Goal: Download file/media

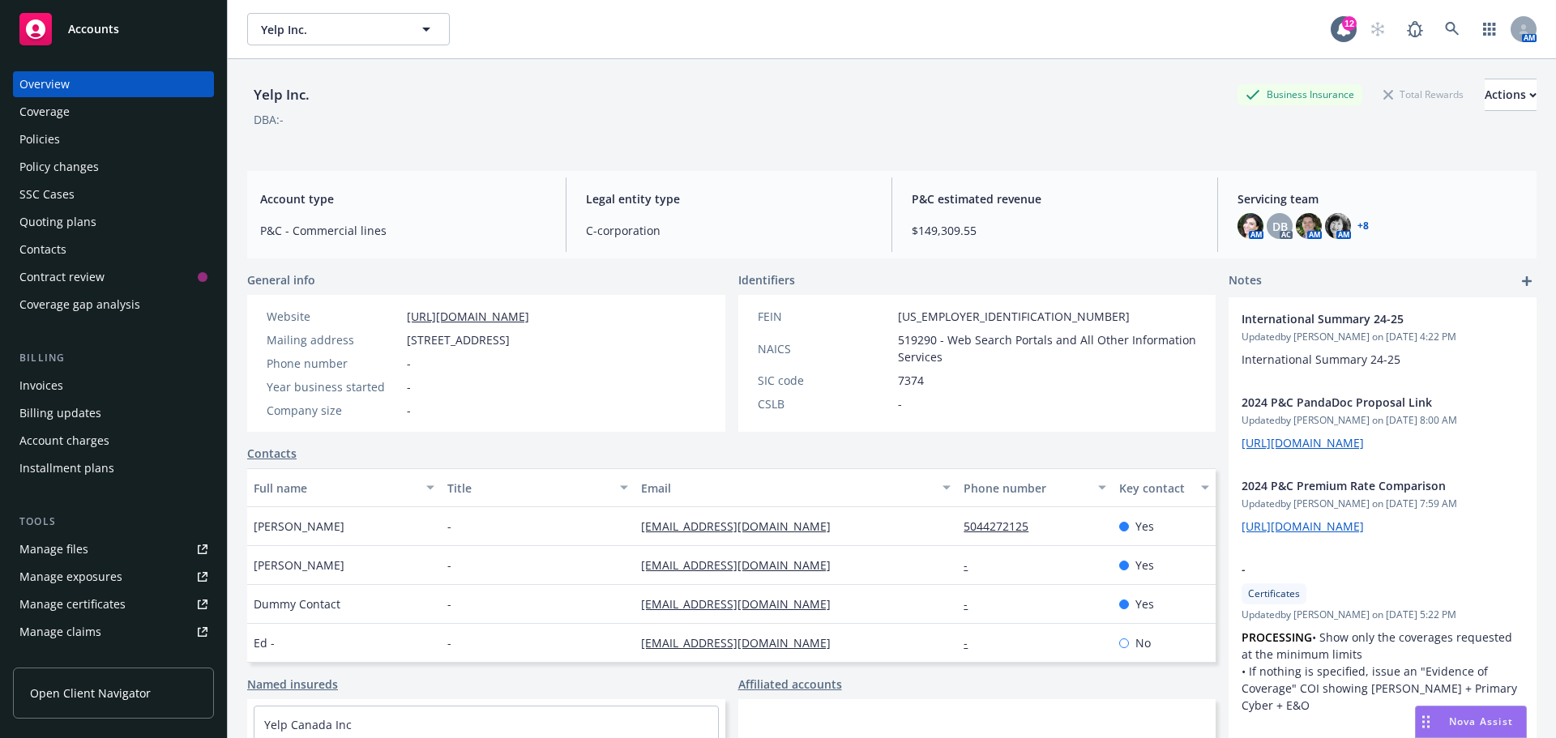
scroll to position [150, 0]
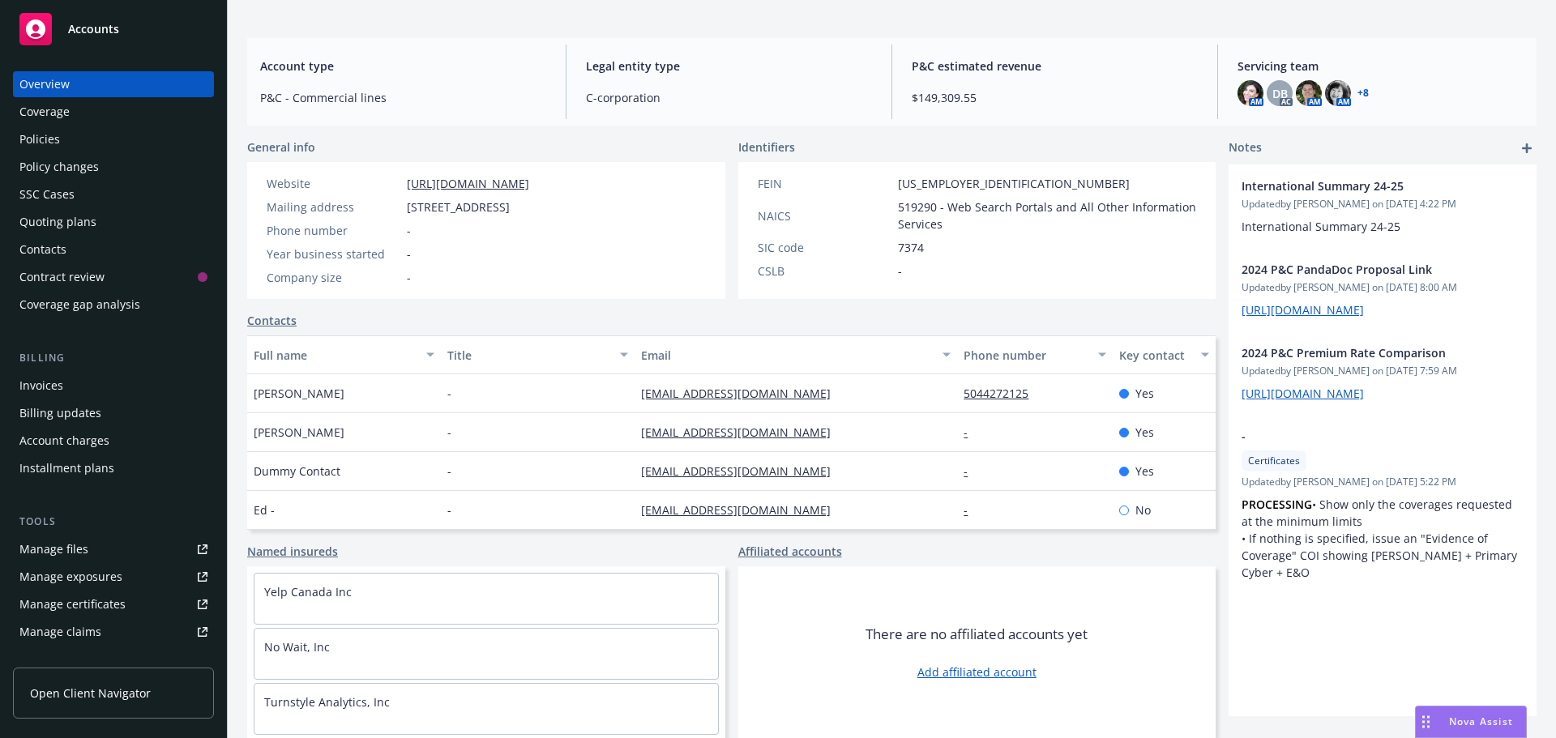
click at [96, 542] on link "Manage files" at bounding box center [113, 549] width 201 height 26
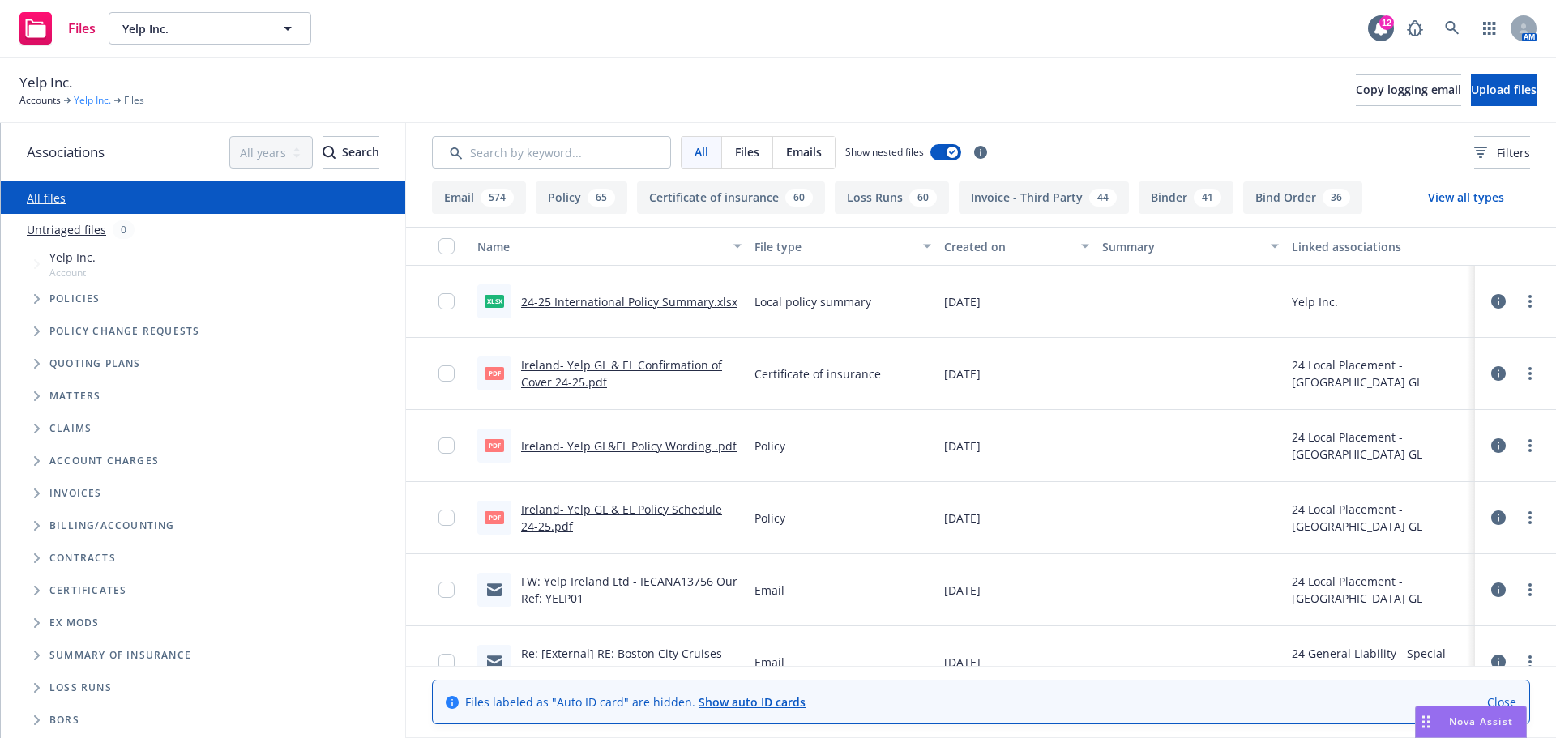
click at [85, 103] on link "Yelp Inc." at bounding box center [92, 100] width 37 height 15
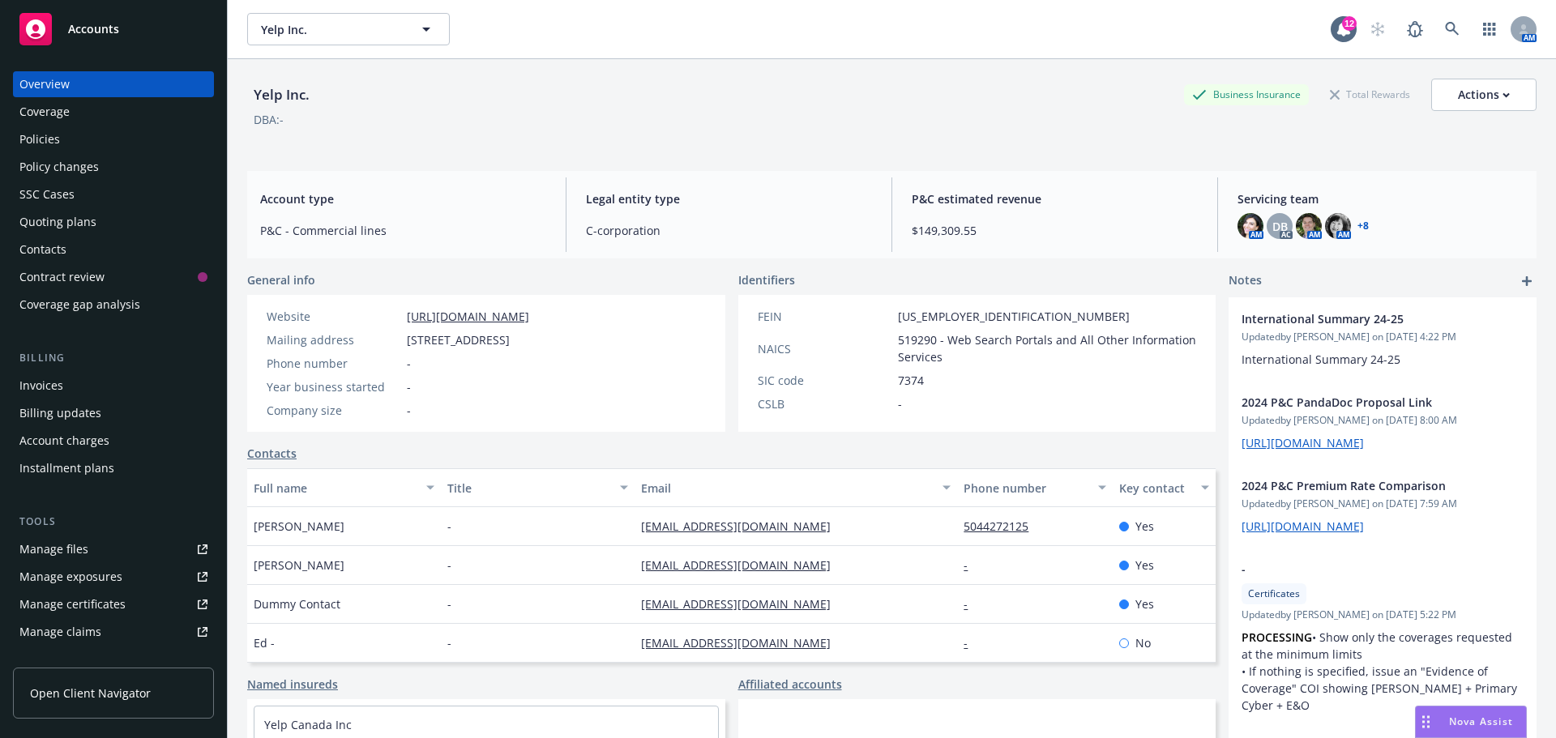
click at [87, 133] on div "Policies" at bounding box center [113, 139] width 188 height 26
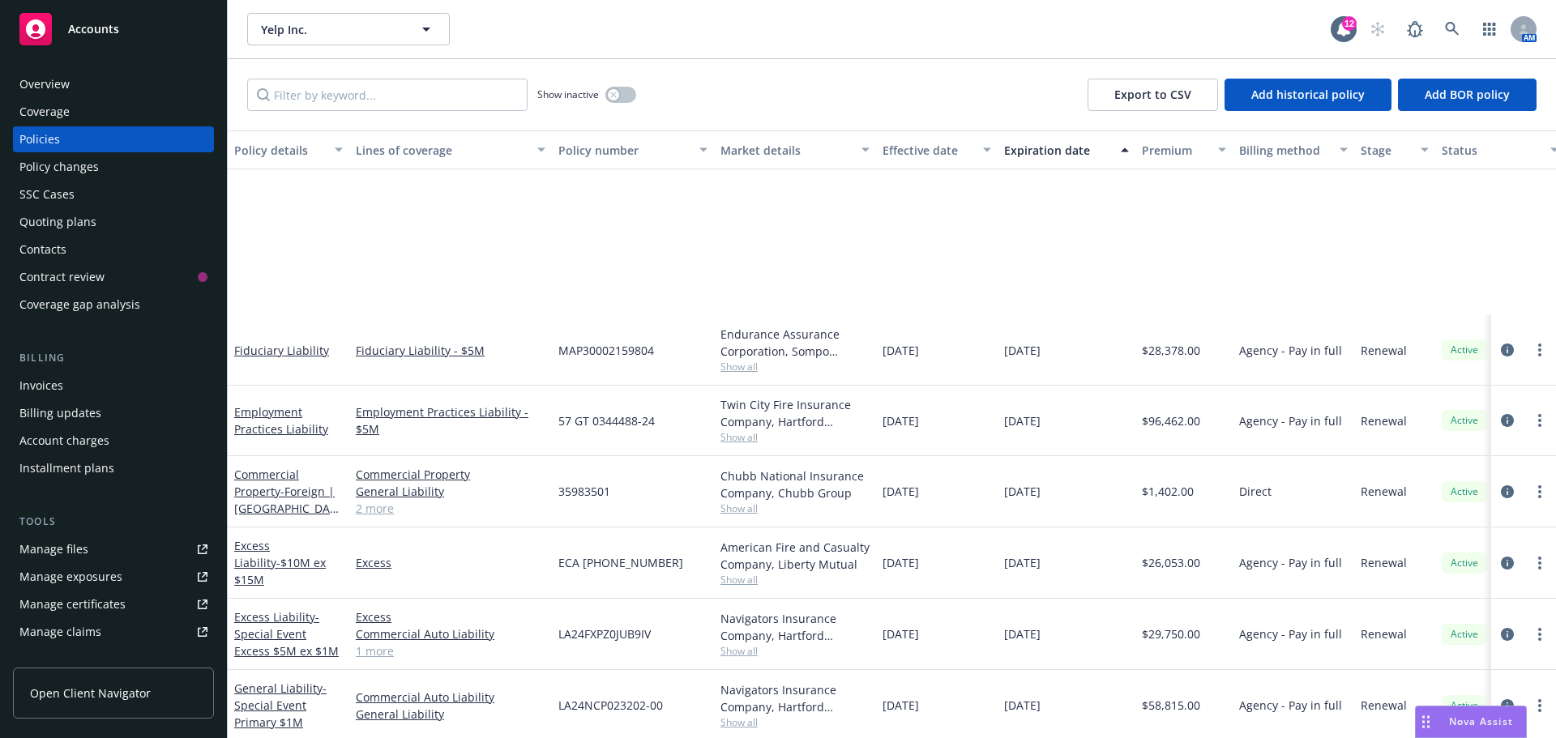
scroll to position [810, 0]
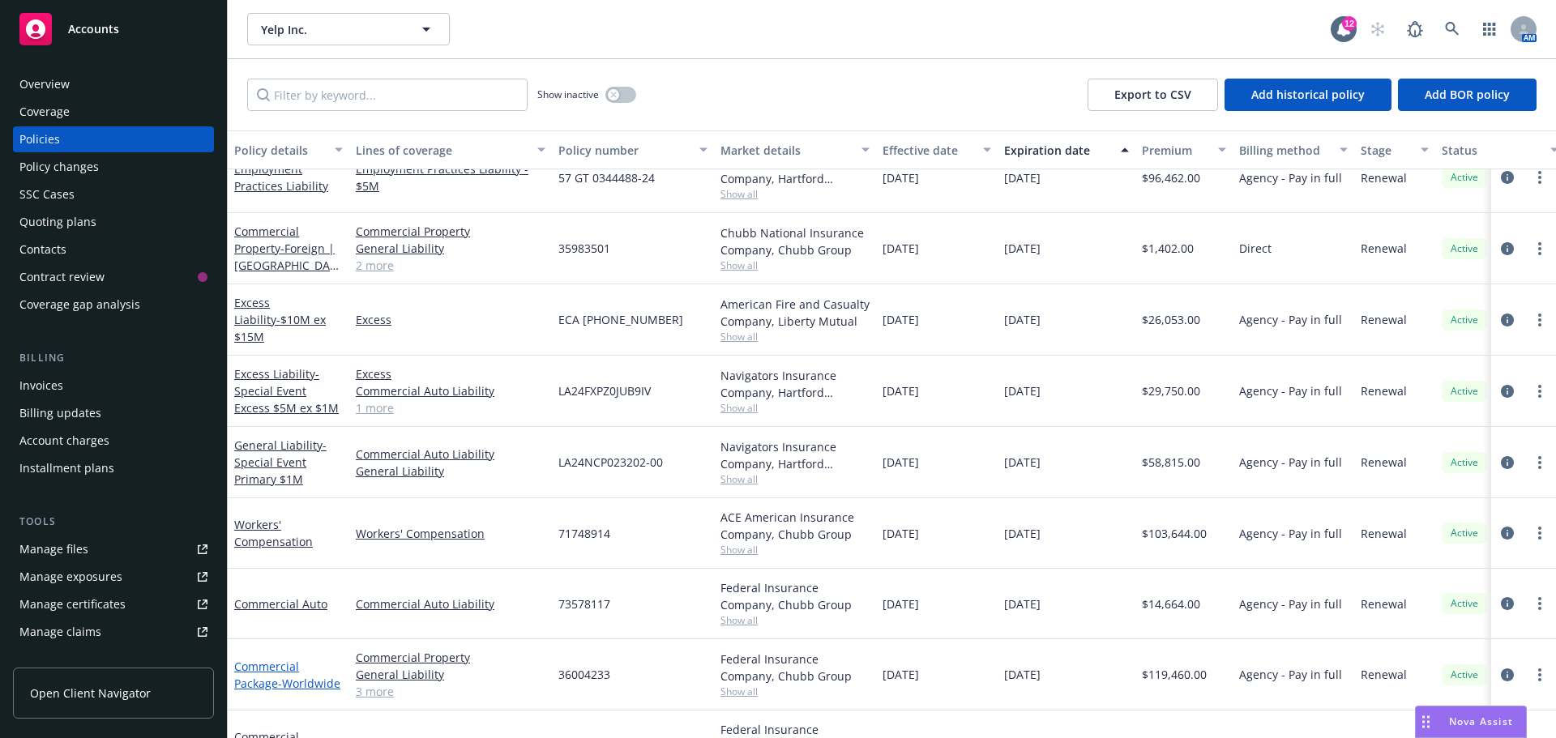
click at [271, 672] on link "Commercial Package - Worldwide" at bounding box center [287, 675] width 106 height 32
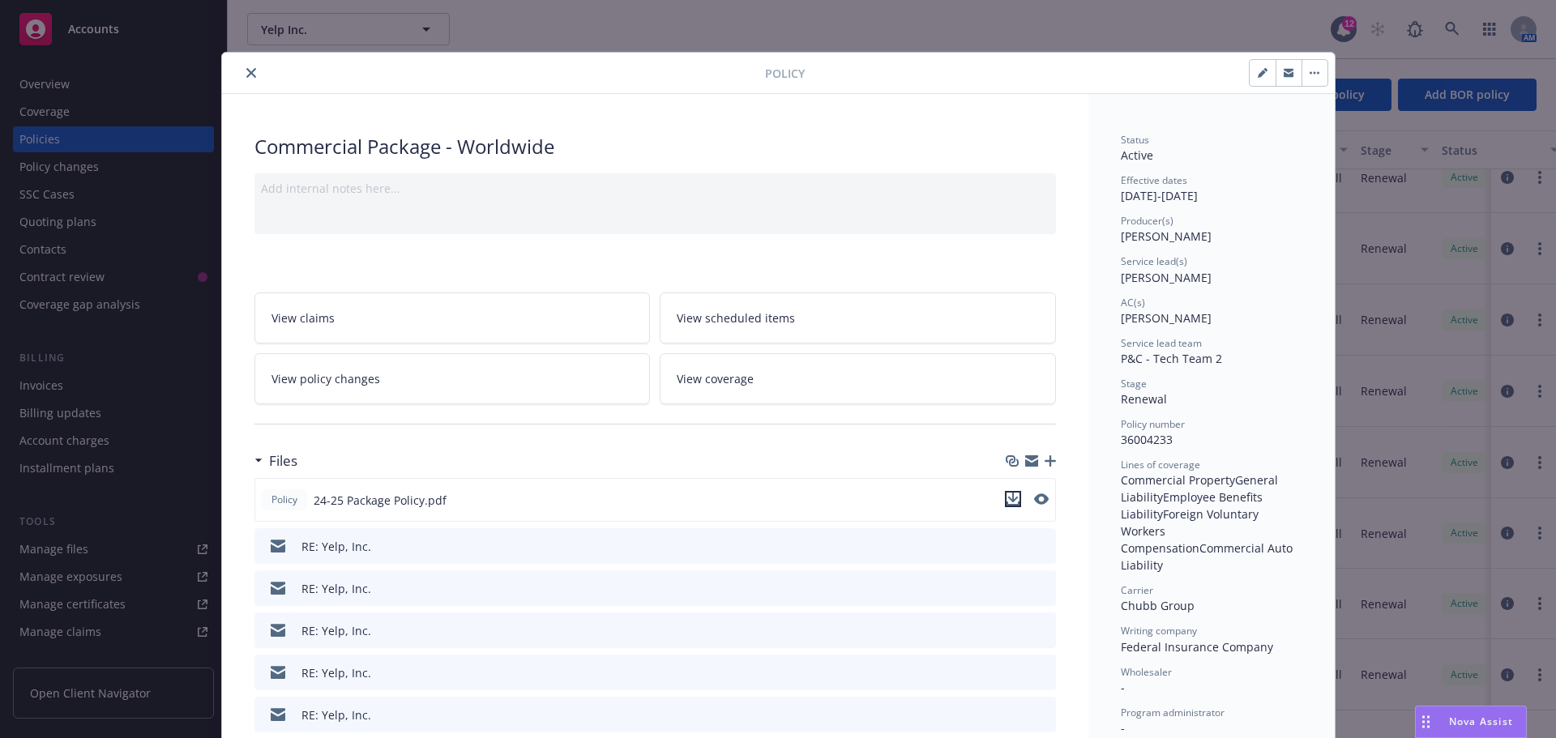
click at [1013, 499] on button "download file" at bounding box center [1013, 499] width 16 height 16
